Goal: Information Seeking & Learning: Learn about a topic

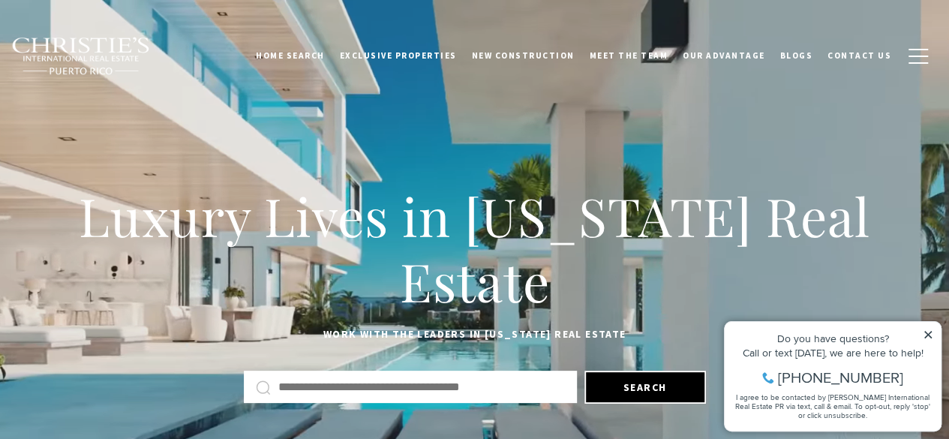
click at [926, 331] on icon at bounding box center [928, 334] width 11 height 11
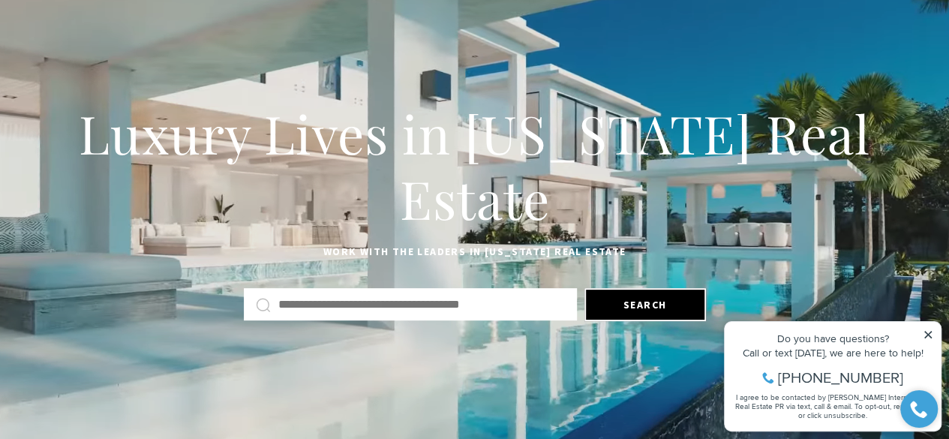
scroll to position [89, 0]
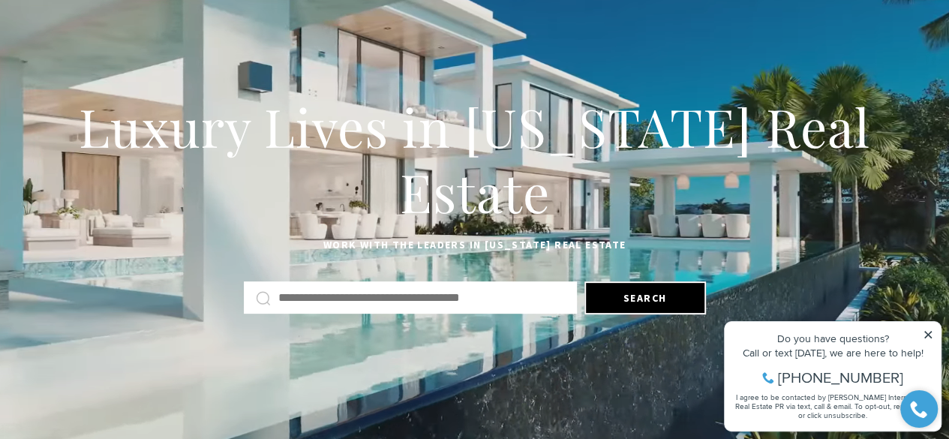
click at [928, 332] on icon at bounding box center [928, 334] width 11 height 11
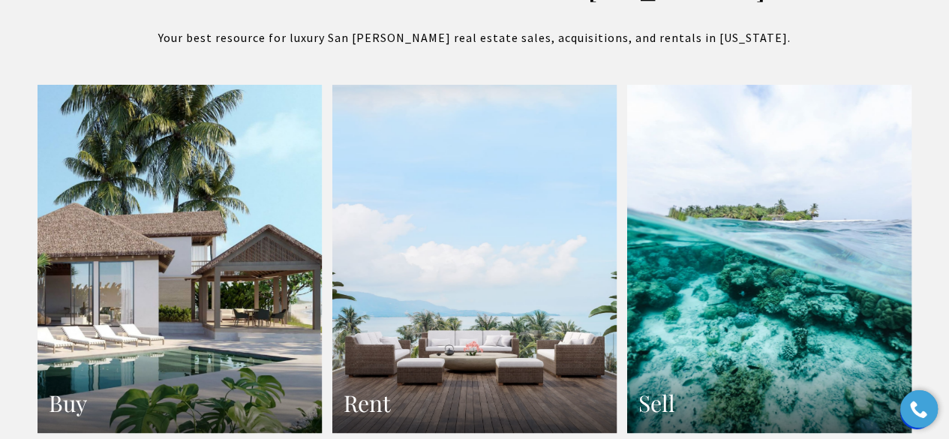
scroll to position [2793, 0]
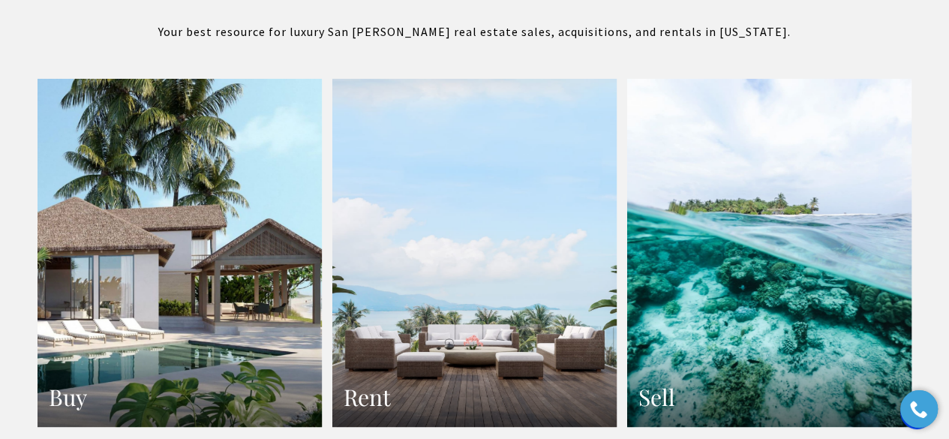
click at [476, 118] on link "Rent" at bounding box center [474, 253] width 284 height 348
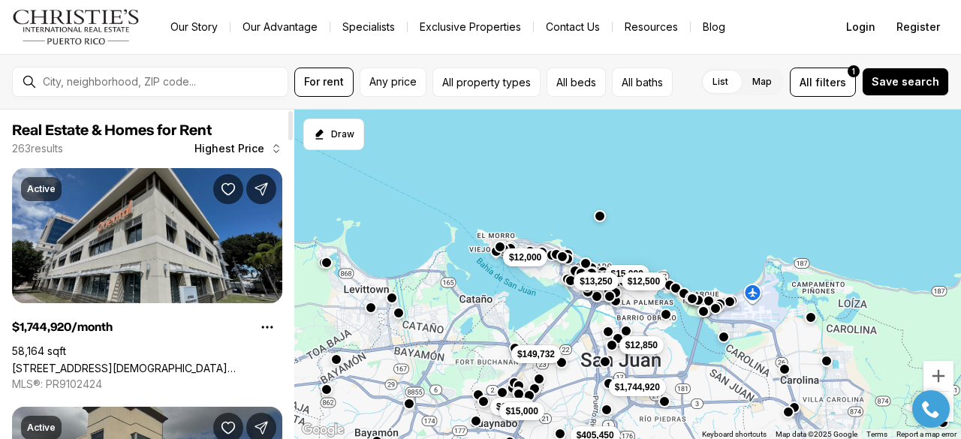
click at [200, 362] on link "[STREET_ADDRESS][DEMOGRAPHIC_DATA][PERSON_NAME][PERSON_NAME]" at bounding box center [147, 368] width 270 height 13
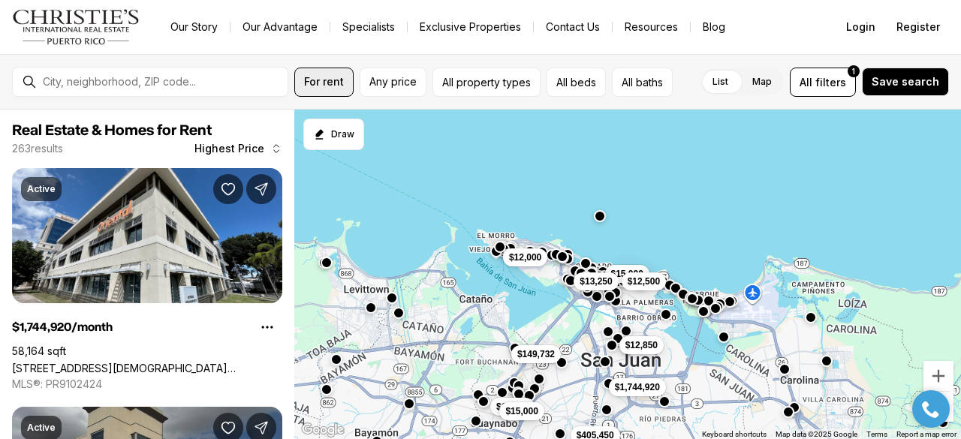
click at [324, 77] on span "For rent" at bounding box center [324, 82] width 40 height 12
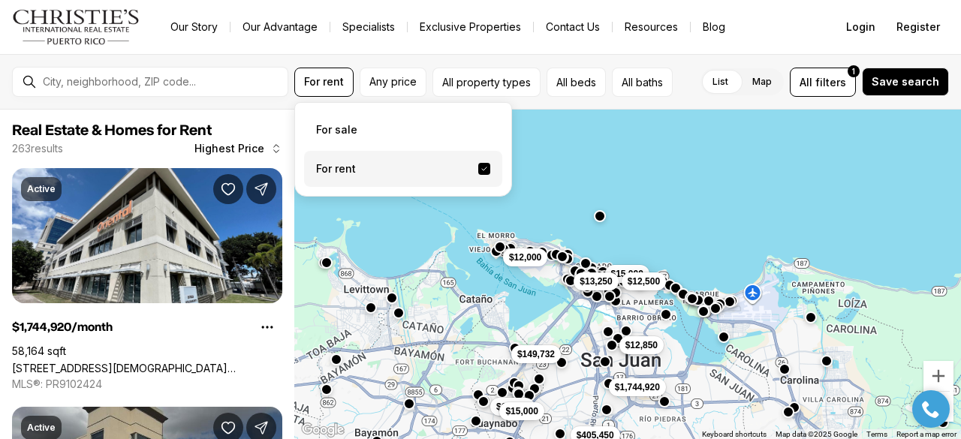
click at [333, 166] on label "For rent" at bounding box center [403, 169] width 198 height 36
click at [478, 166] on button "For rent" at bounding box center [484, 169] width 12 height 12
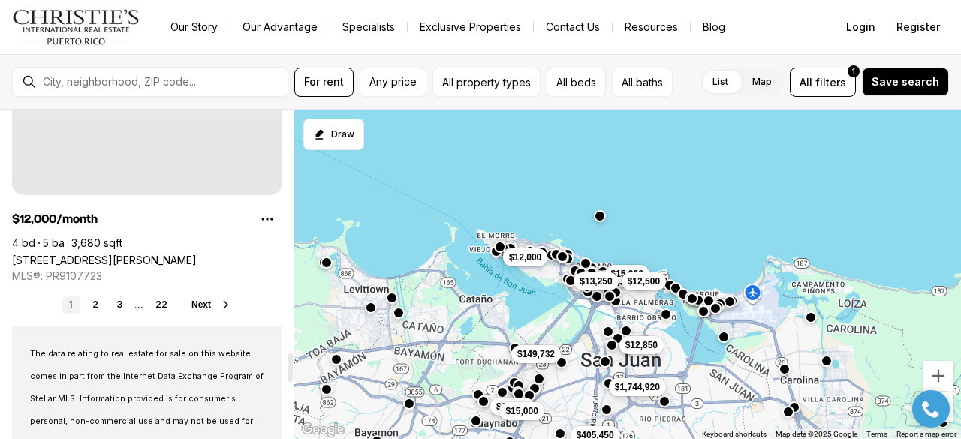
scroll to position [2717, 0]
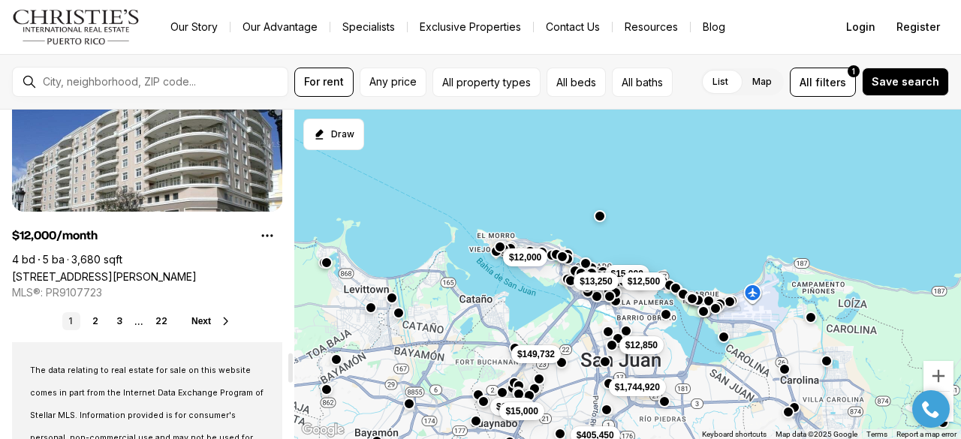
drag, startPoint x: 290, startPoint y: 134, endPoint x: 310, endPoint y: 376, distance: 242.4
click at [293, 376] on div at bounding box center [290, 367] width 5 height 29
click at [386, 83] on span "Any price" at bounding box center [392, 82] width 47 height 12
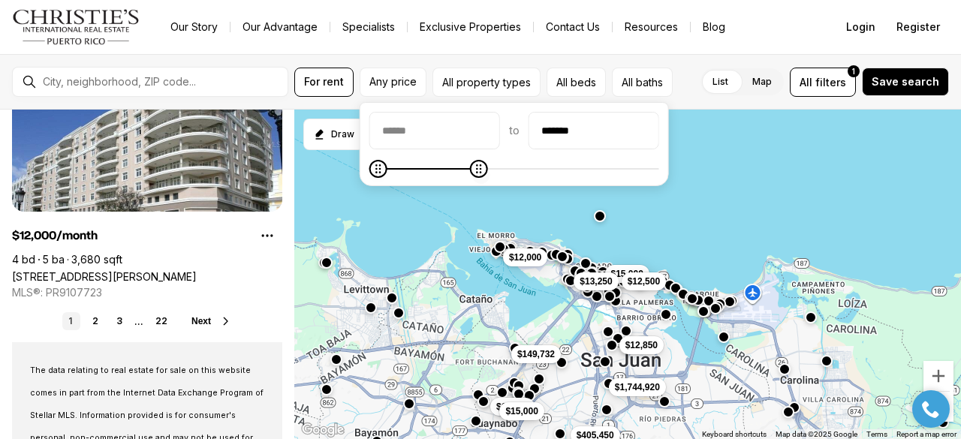
type input "*******"
click at [456, 164] on icon "Maximum" at bounding box center [450, 169] width 12 height 12
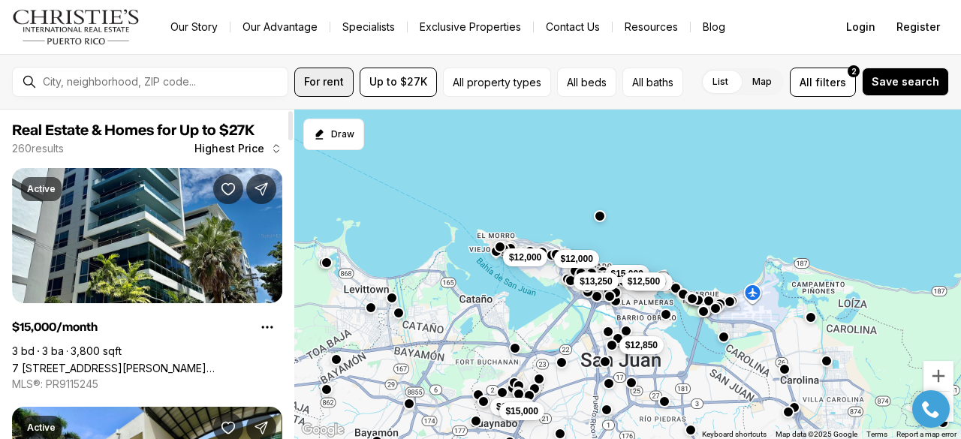
click at [323, 78] on span "For rent" at bounding box center [324, 82] width 40 height 12
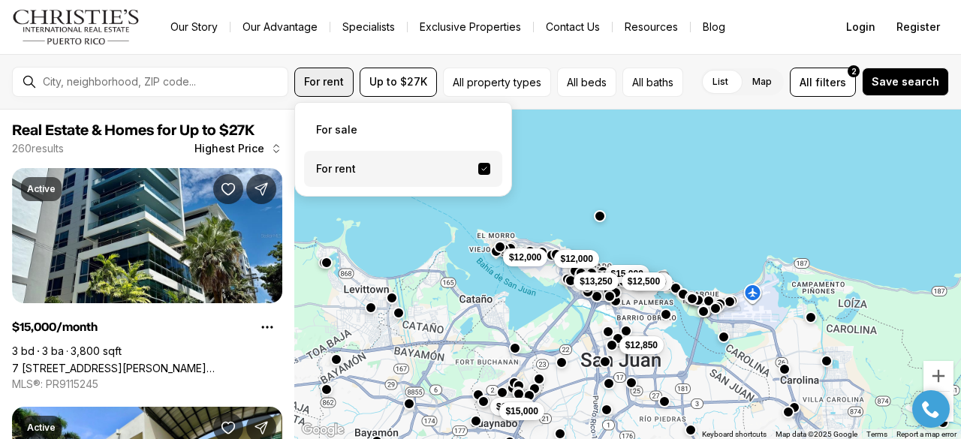
click at [322, 78] on span "For rent" at bounding box center [324, 82] width 40 height 12
